Goal: Use online tool/utility: Utilize a website feature to perform a specific function

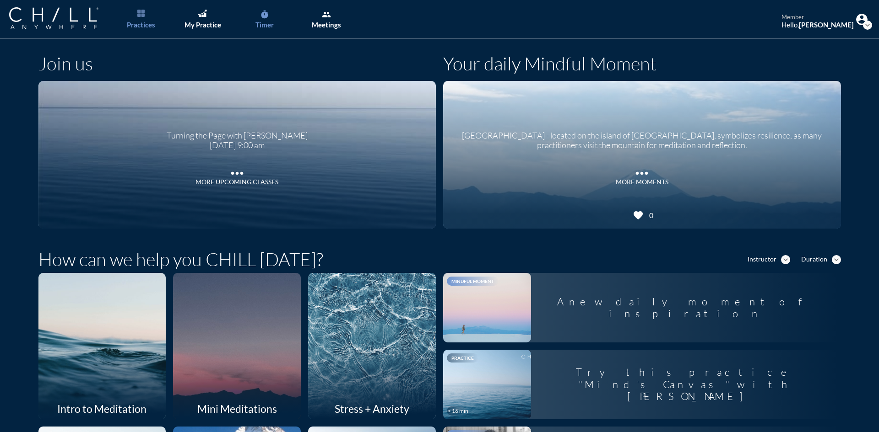
click at [264, 23] on div "Timer" at bounding box center [264, 25] width 18 height 8
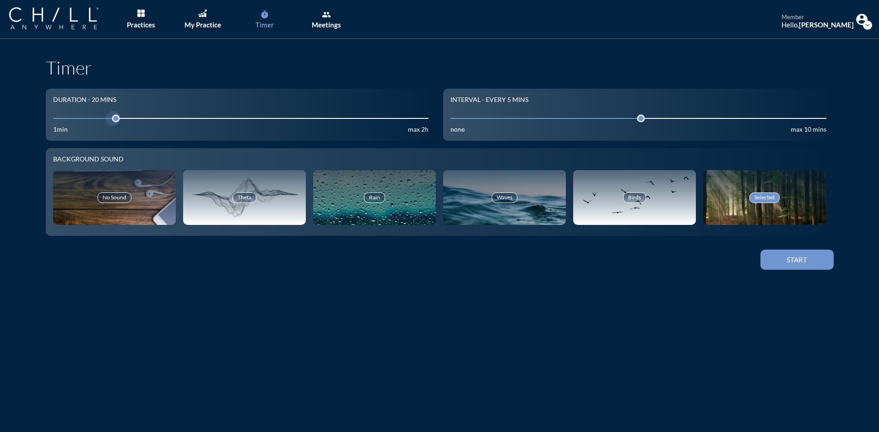
click at [175, 120] on input "20" at bounding box center [241, 118] width 376 height 9
click at [172, 121] on div at bounding box center [178, 118] width 13 height 13
click at [802, 265] on button "Start" at bounding box center [796, 260] width 73 height 20
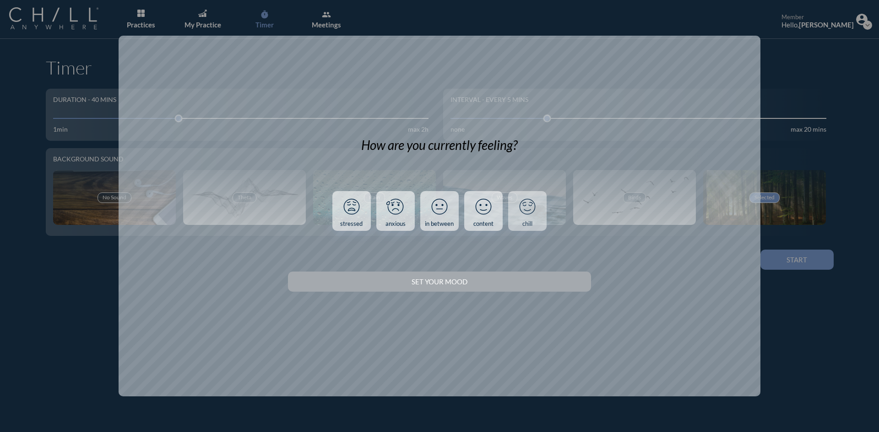
click at [523, 220] on link "chill" at bounding box center [527, 211] width 38 height 40
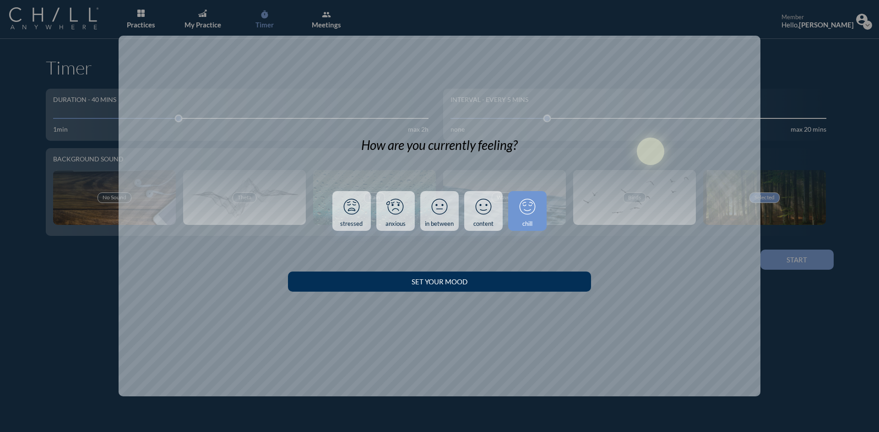
click at [518, 285] on div "Set your Mood" at bounding box center [439, 282] width 270 height 8
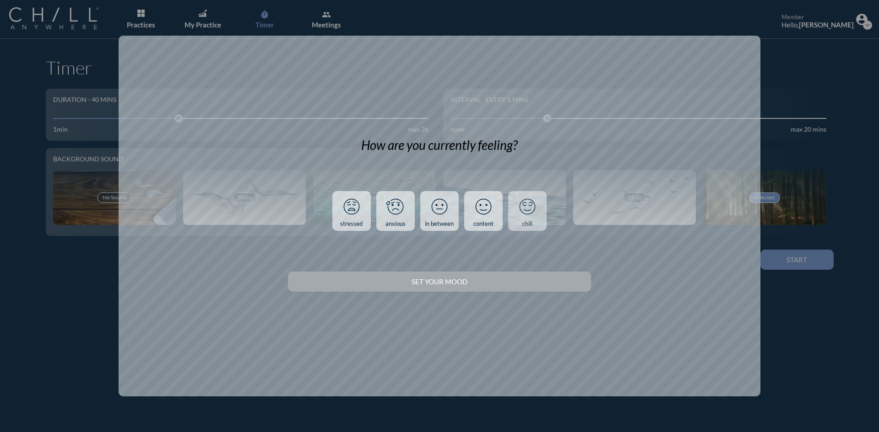
click at [531, 219] on link "chill" at bounding box center [527, 211] width 38 height 40
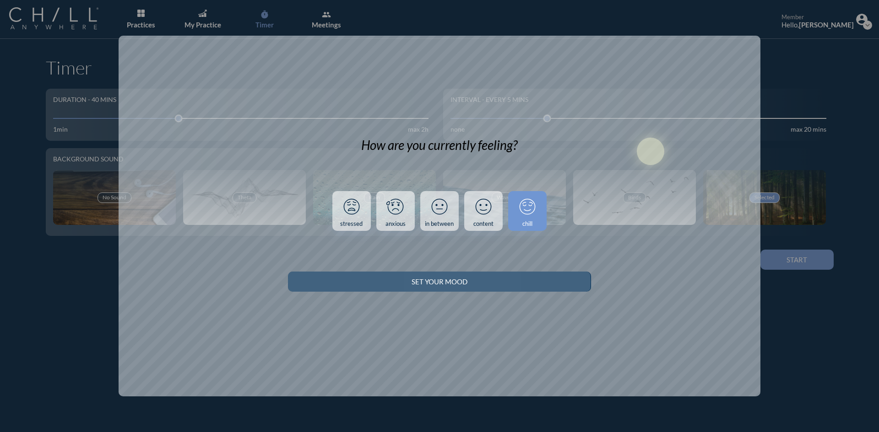
click at [481, 280] on div "Set your Mood" at bounding box center [439, 282] width 270 height 8
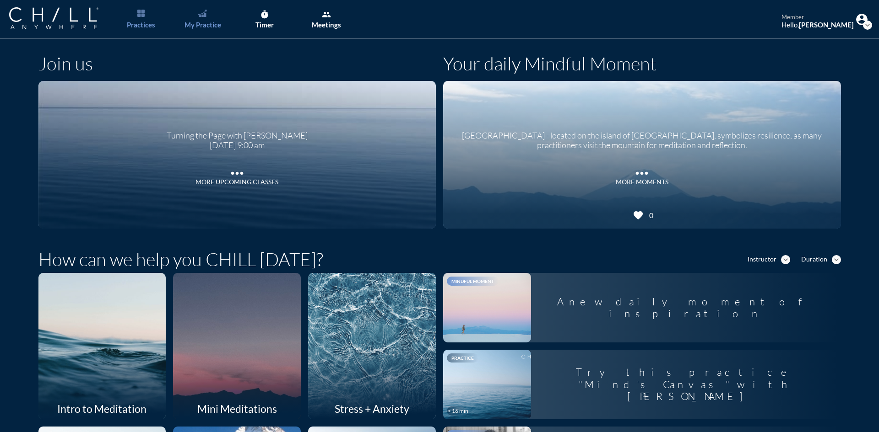
click at [209, 22] on div "My Practice" at bounding box center [202, 25] width 37 height 8
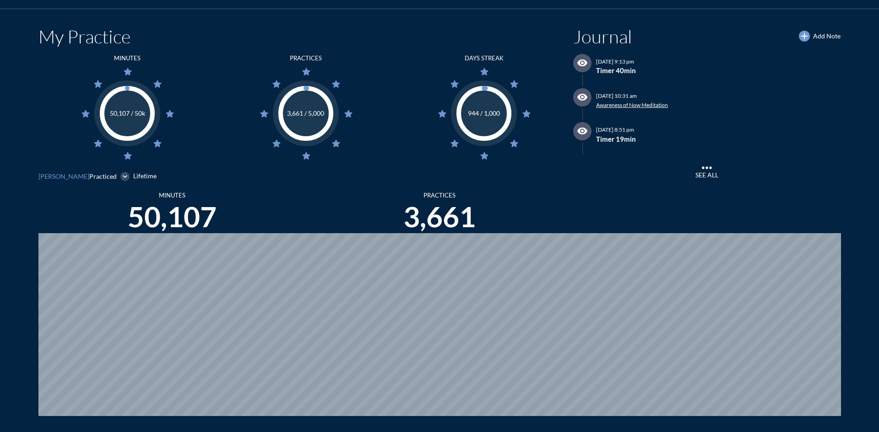
scroll to position [46, 0]
